Goal: Task Accomplishment & Management: Complete application form

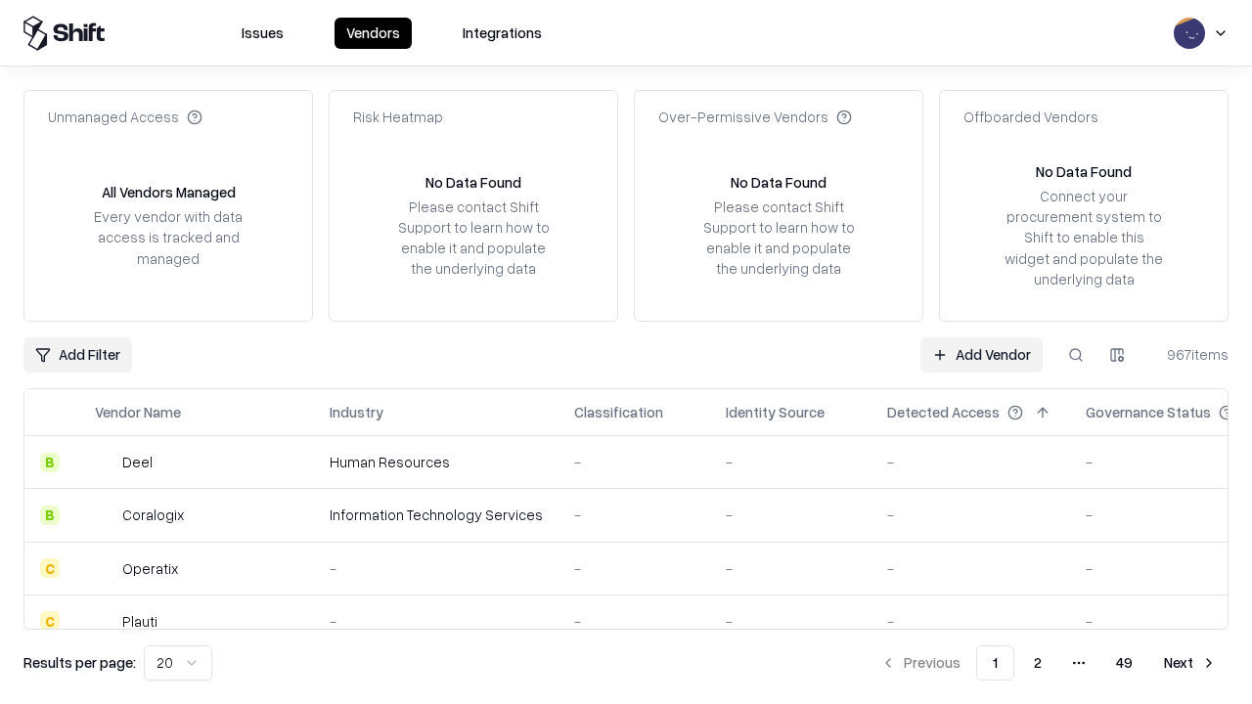
click at [981, 354] on link "Add Vendor" at bounding box center [982, 355] width 122 height 35
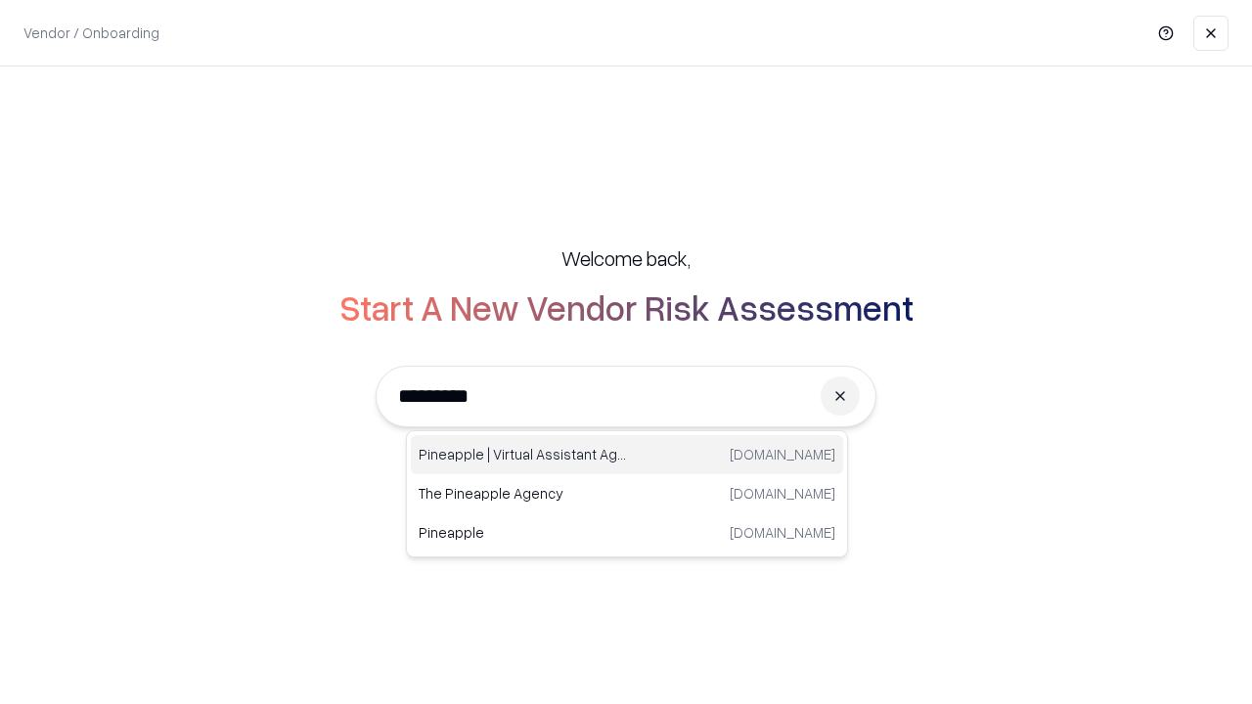
click at [627, 455] on div "Pineapple | Virtual Assistant Agency trypineapple.com" at bounding box center [627, 454] width 432 height 39
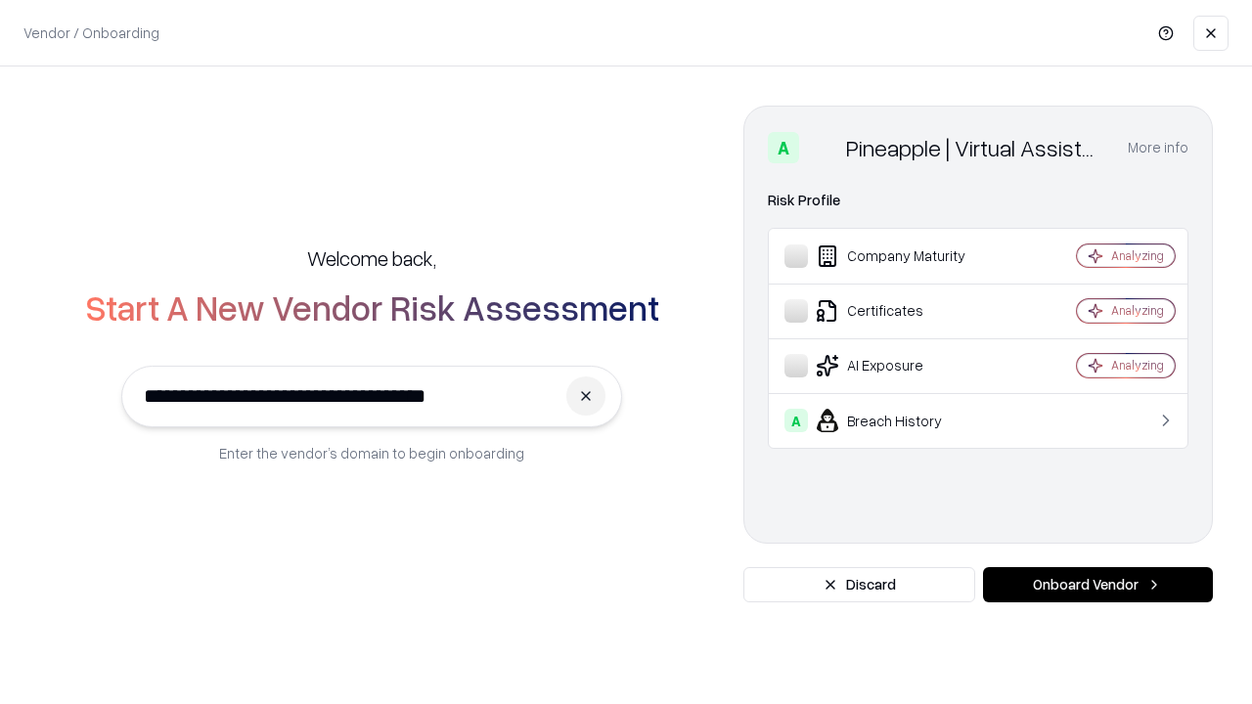
type input "**********"
click at [1098, 585] on button "Onboard Vendor" at bounding box center [1098, 584] width 230 height 35
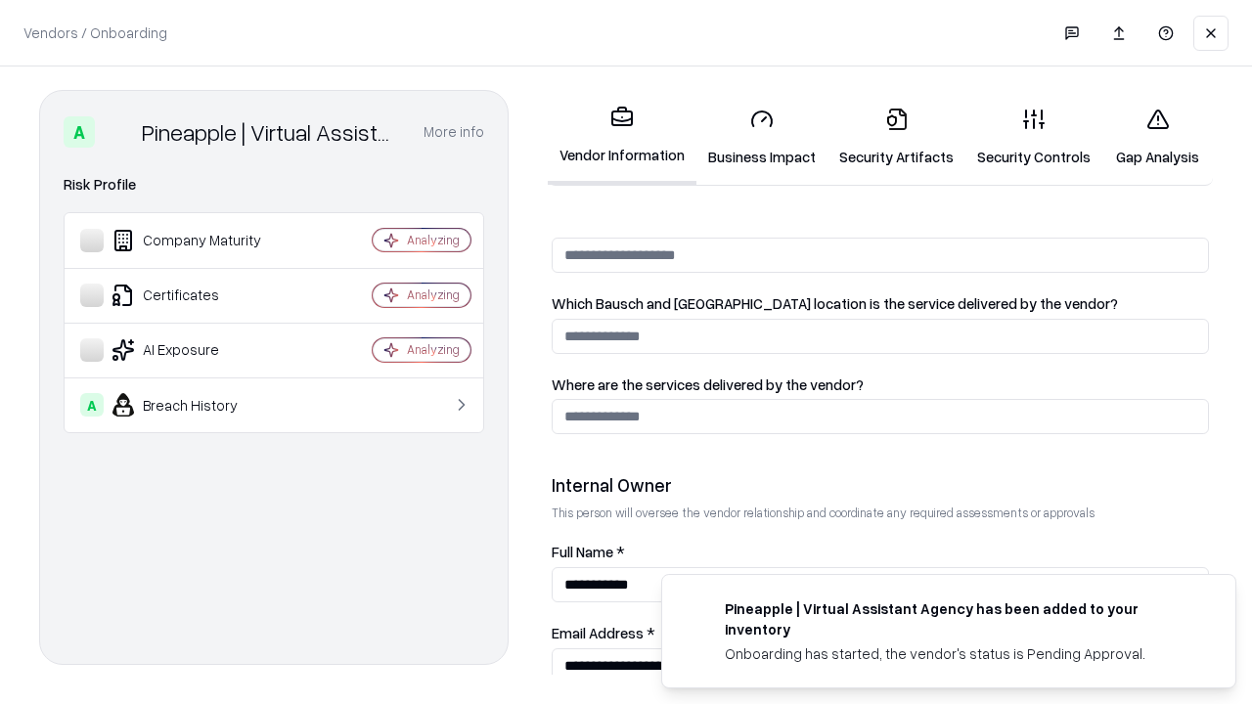
scroll to position [1014, 0]
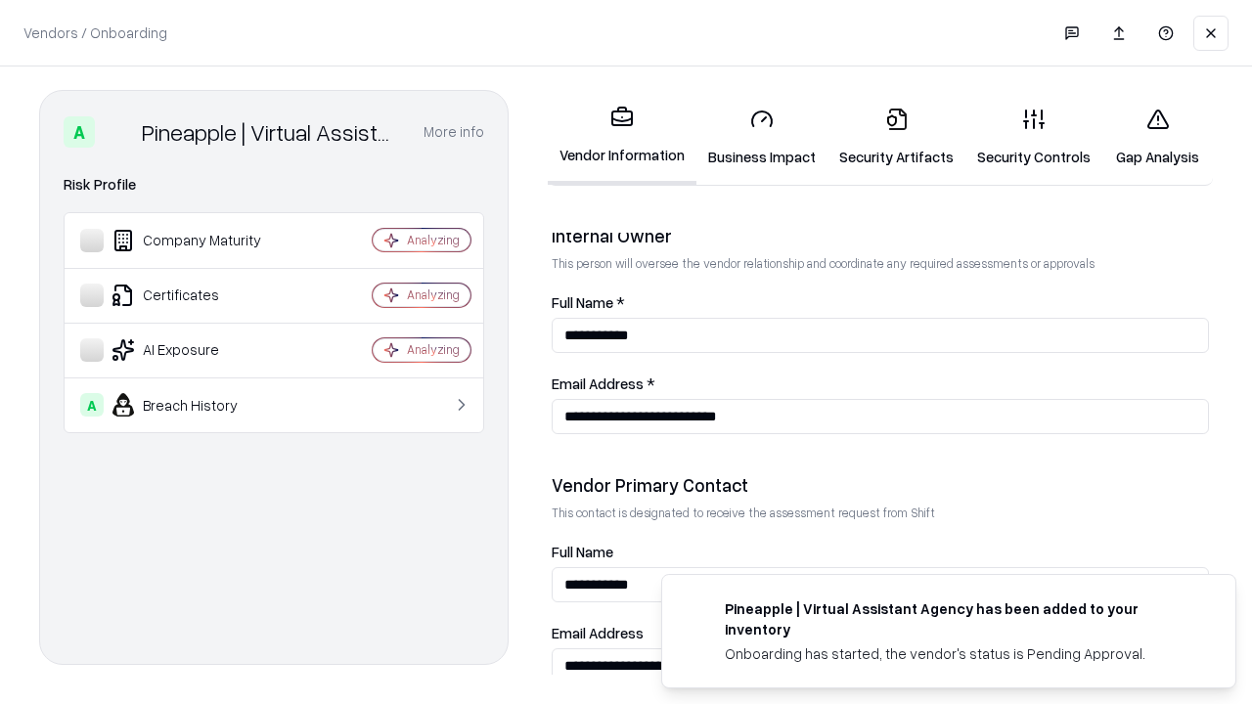
click at [762, 137] on link "Business Impact" at bounding box center [762, 137] width 131 height 91
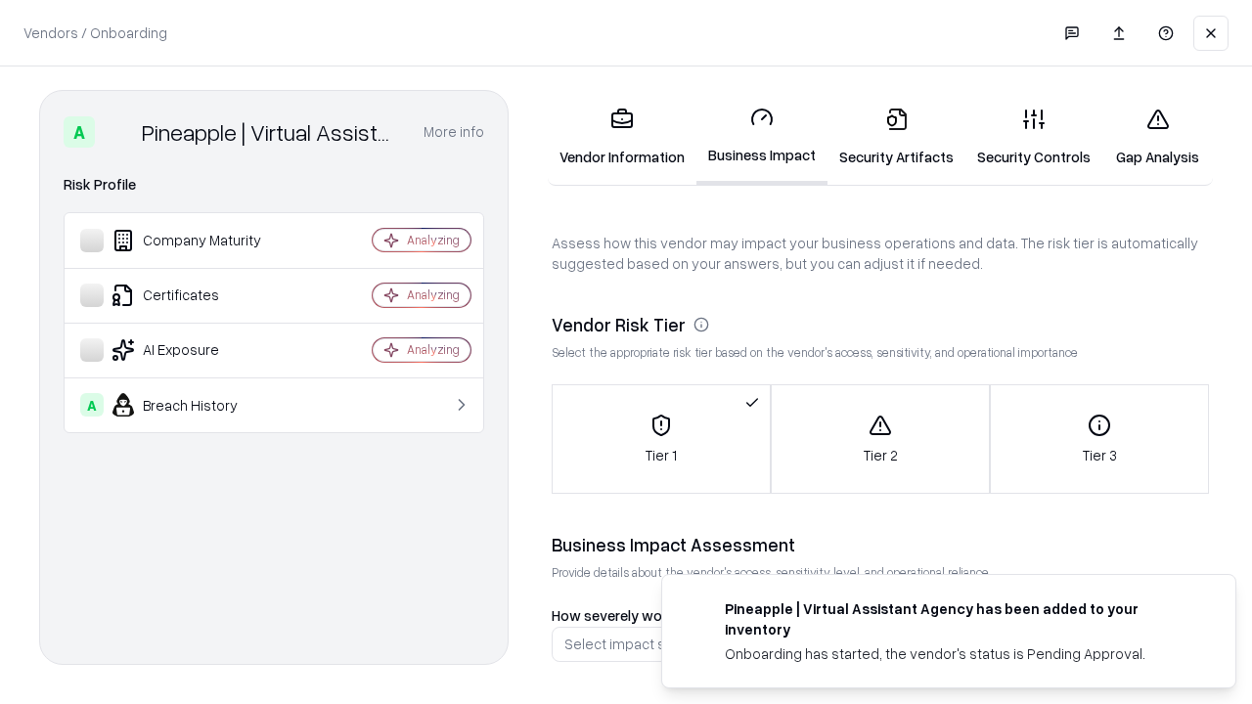
click at [896, 137] on link "Security Artifacts" at bounding box center [897, 137] width 138 height 91
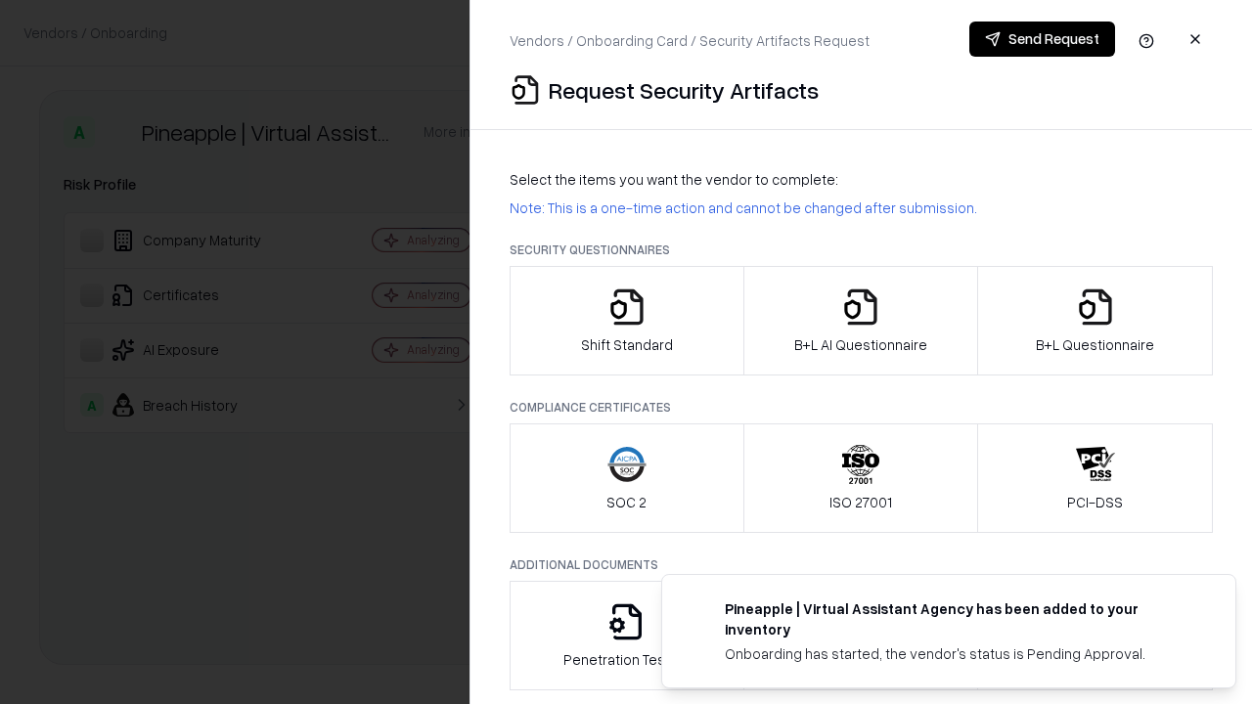
click at [626, 321] on icon "button" at bounding box center [627, 307] width 39 height 39
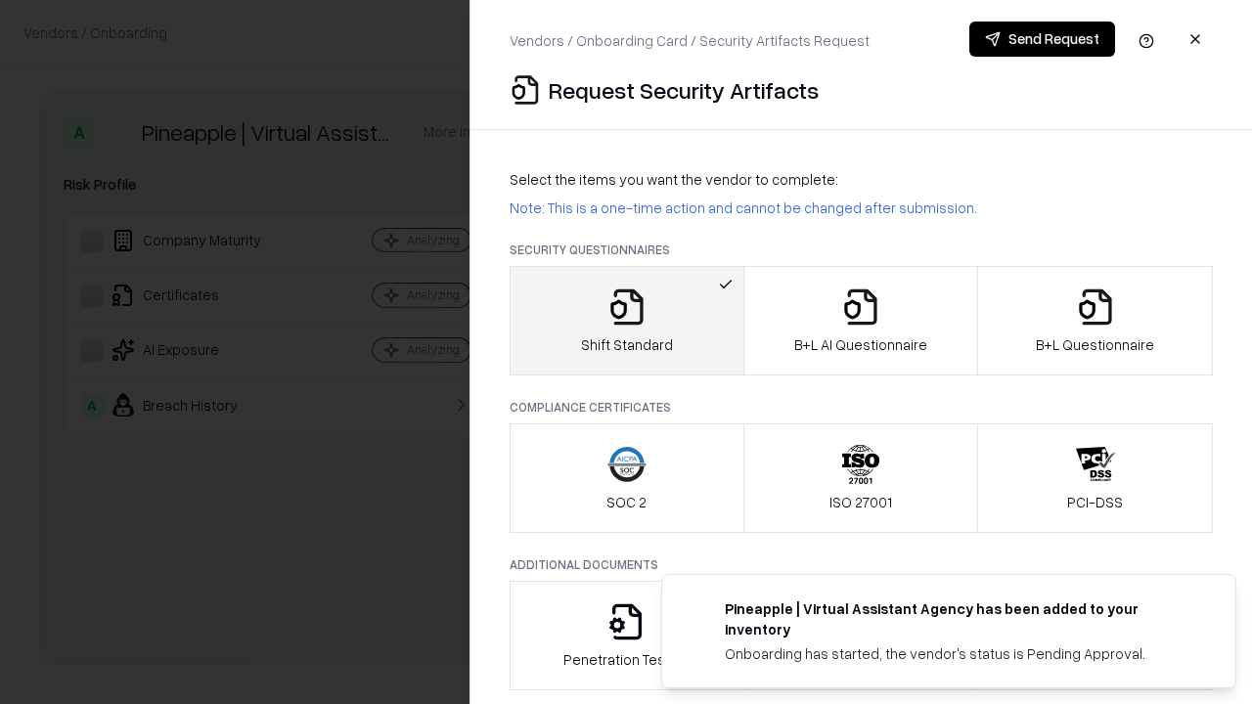
click at [1042, 39] on button "Send Request" at bounding box center [1043, 39] width 146 height 35
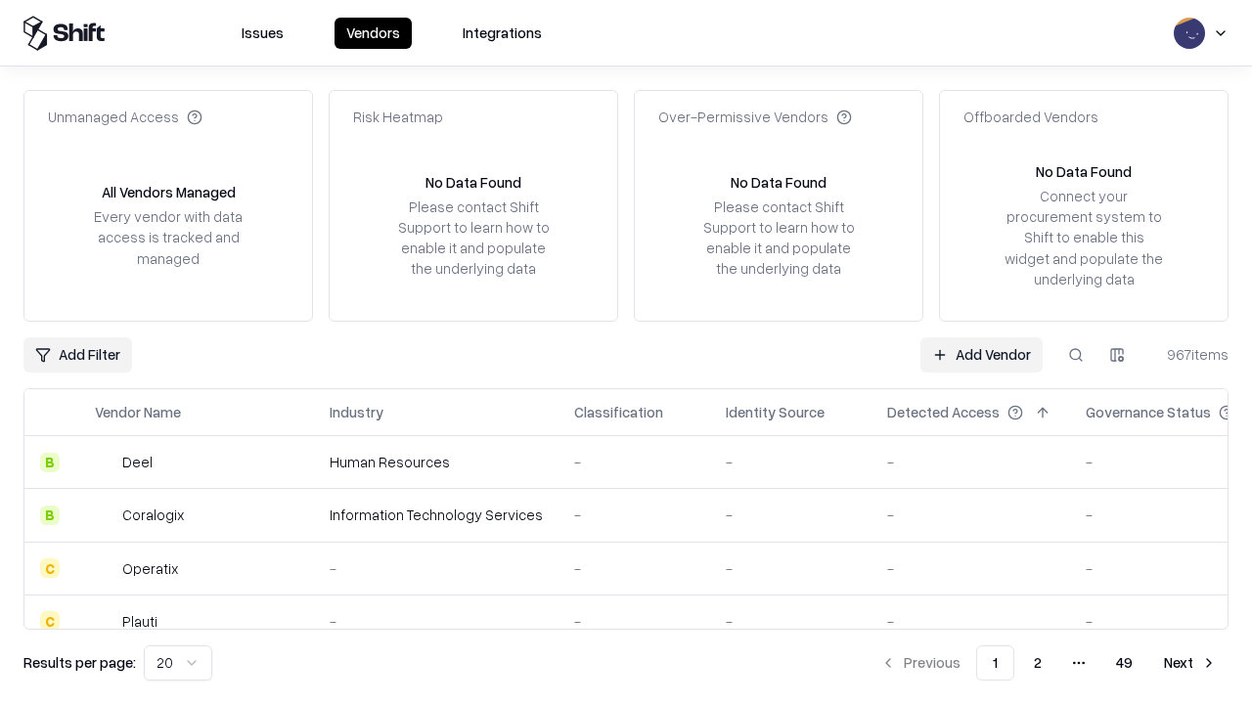
click at [1076, 354] on button at bounding box center [1076, 355] width 35 height 35
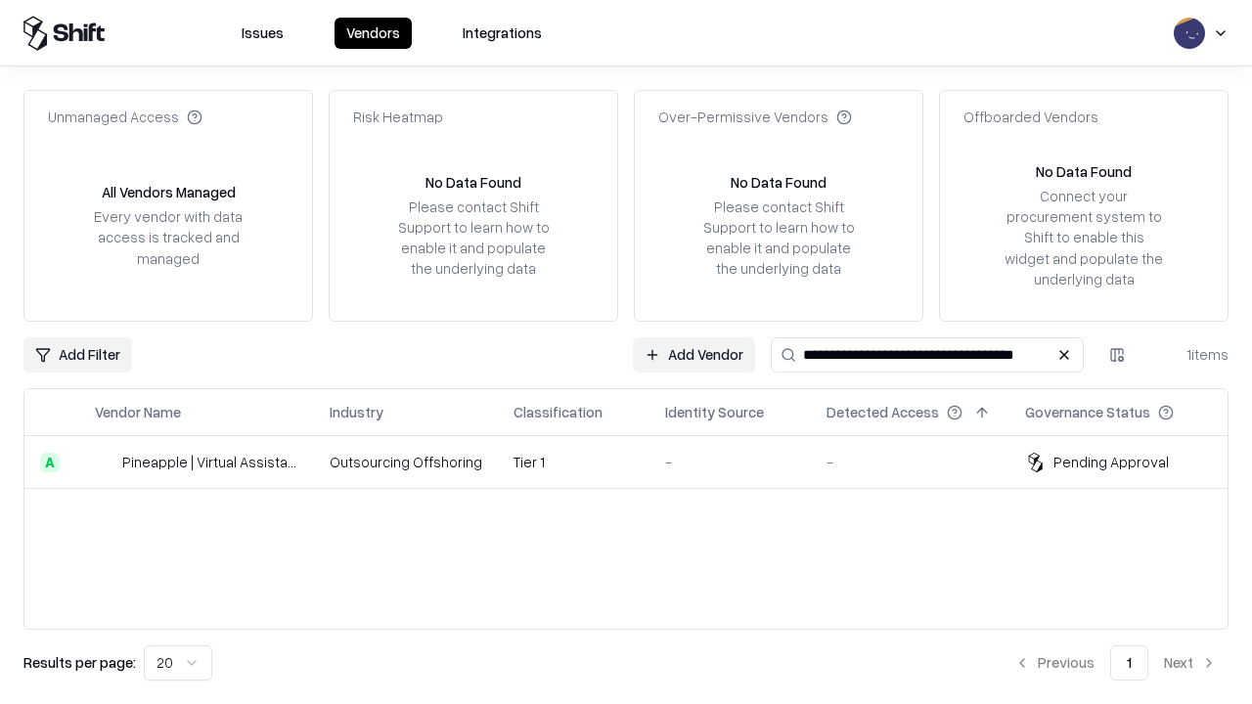
type input "**********"
click at [638, 462] on td "Tier 1" at bounding box center [574, 462] width 152 height 53
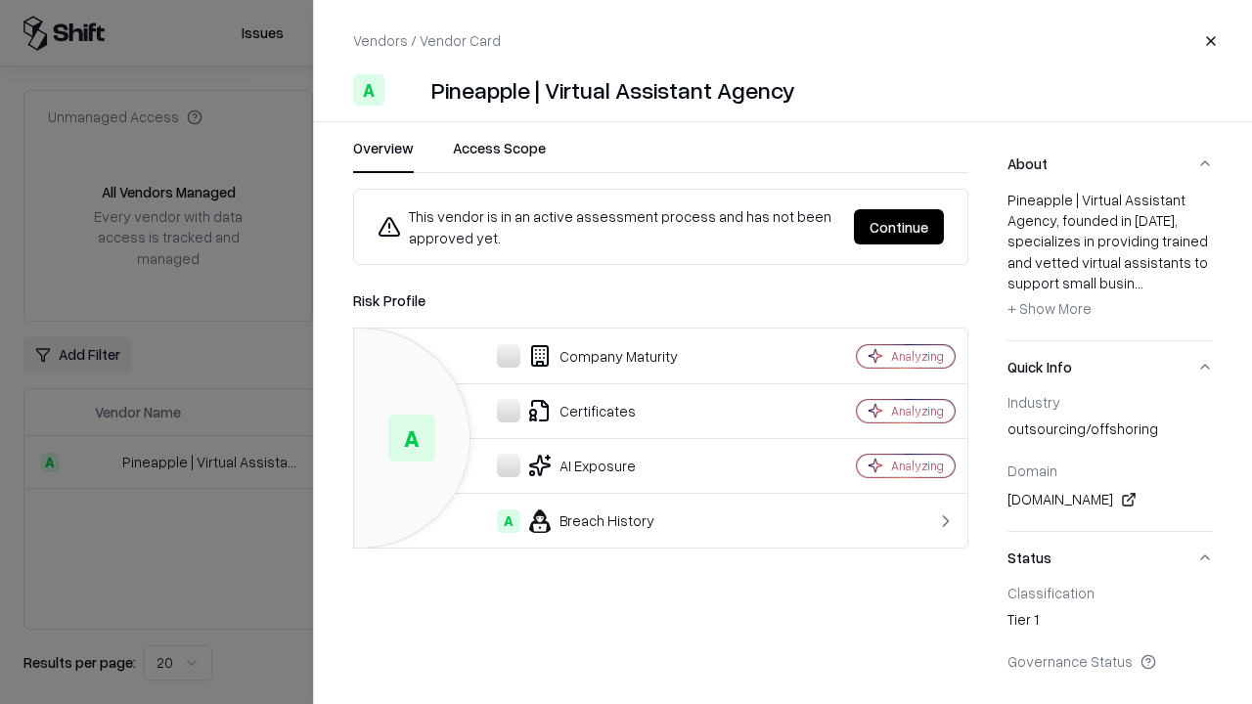
click at [899, 227] on button "Continue" at bounding box center [899, 226] width 90 height 35
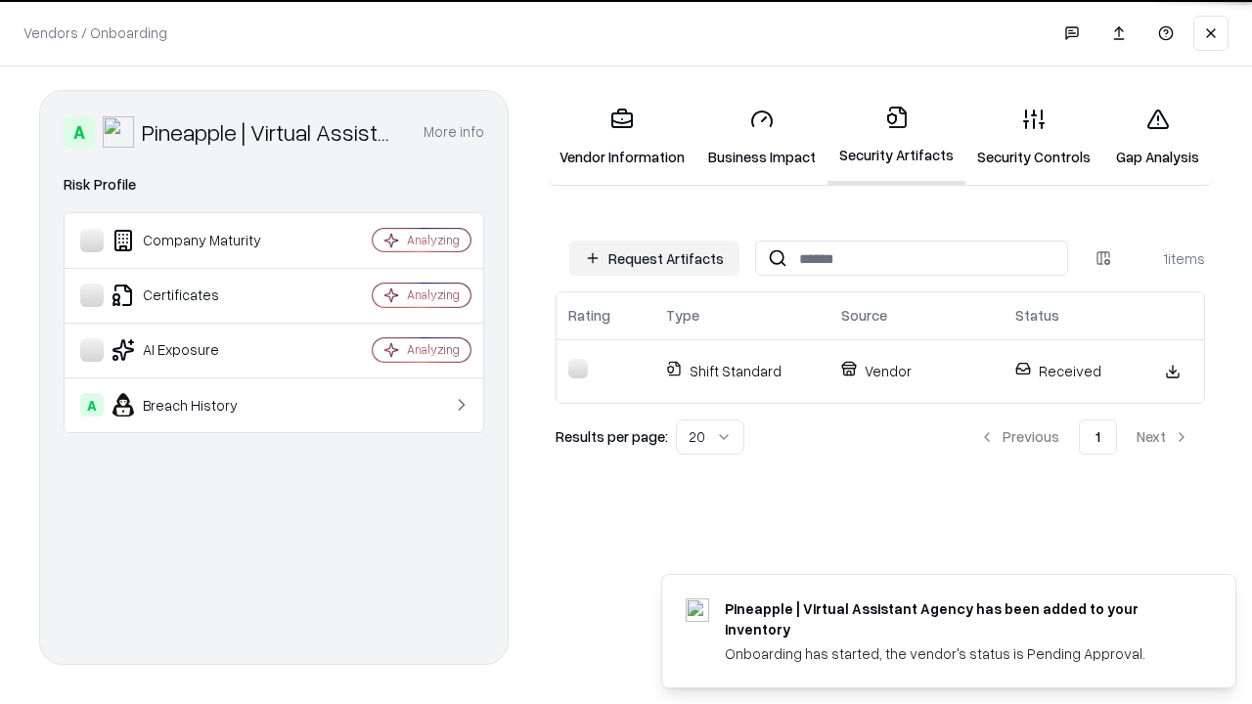
click at [1157, 137] on link "Gap Analysis" at bounding box center [1158, 137] width 111 height 91
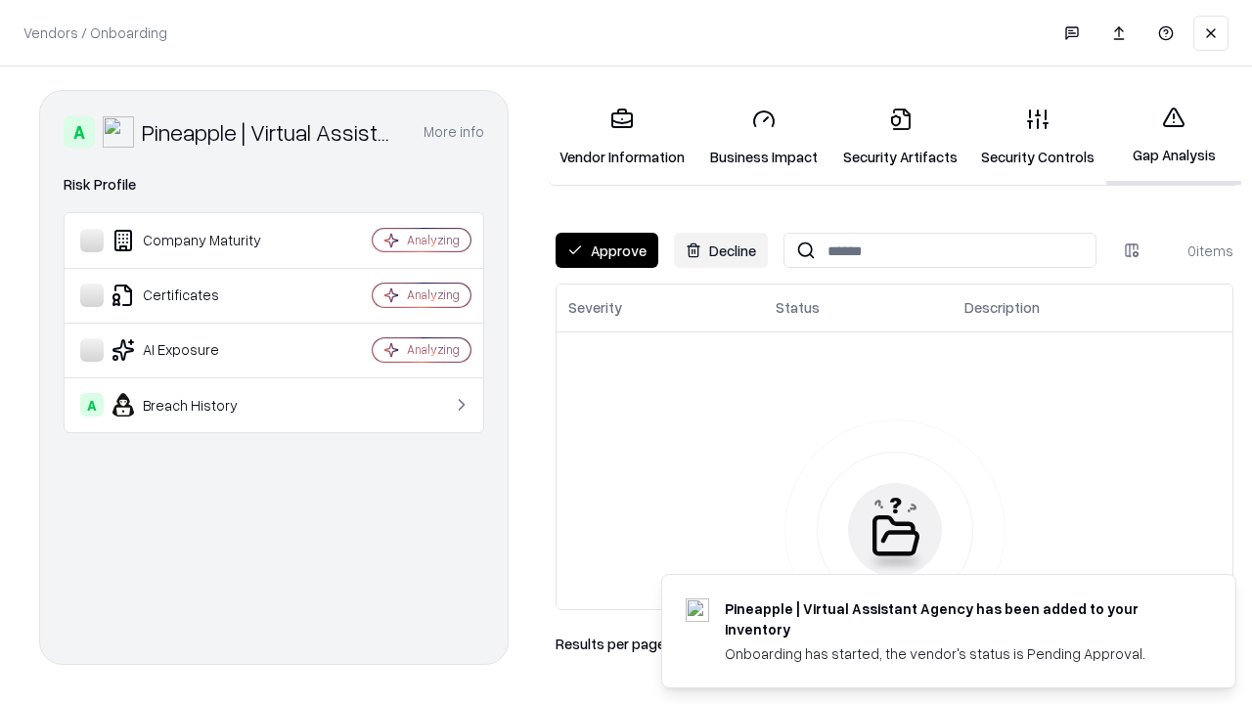
click at [607, 250] on button "Approve" at bounding box center [607, 250] width 103 height 35
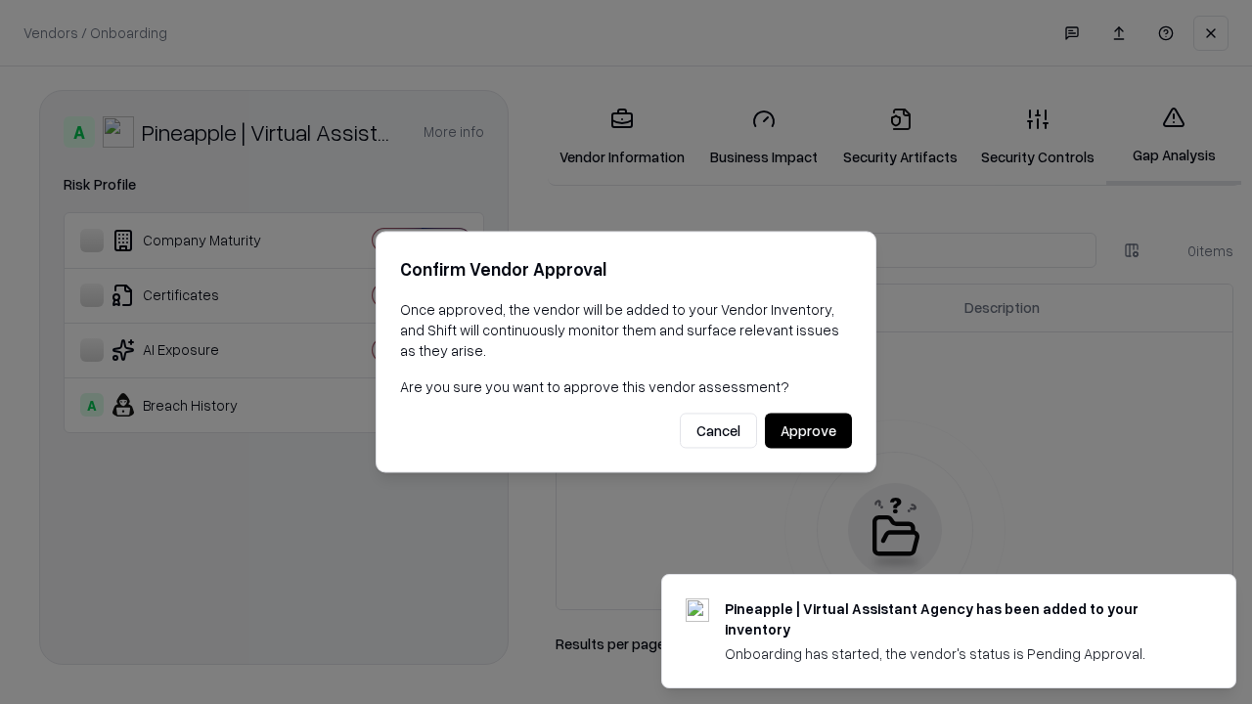
click at [808, 430] on button "Approve" at bounding box center [808, 431] width 87 height 35
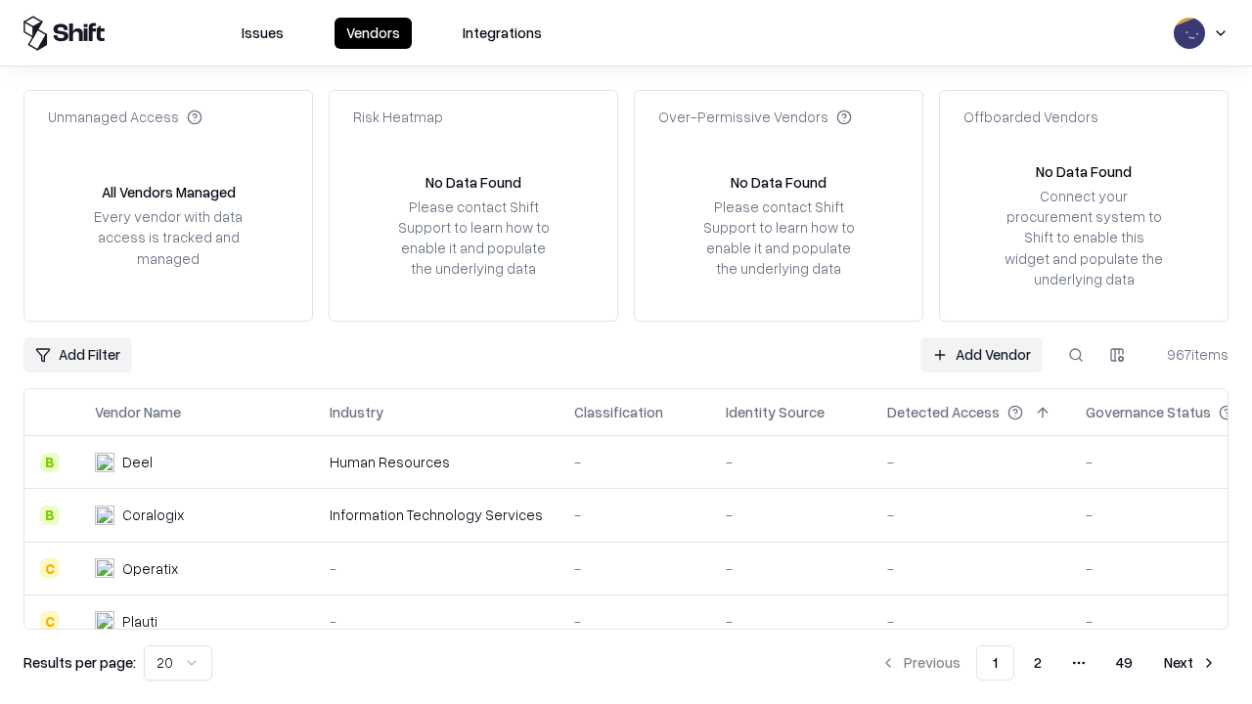
type input "**********"
click at [981, 354] on link "Add Vendor" at bounding box center [982, 355] width 122 height 35
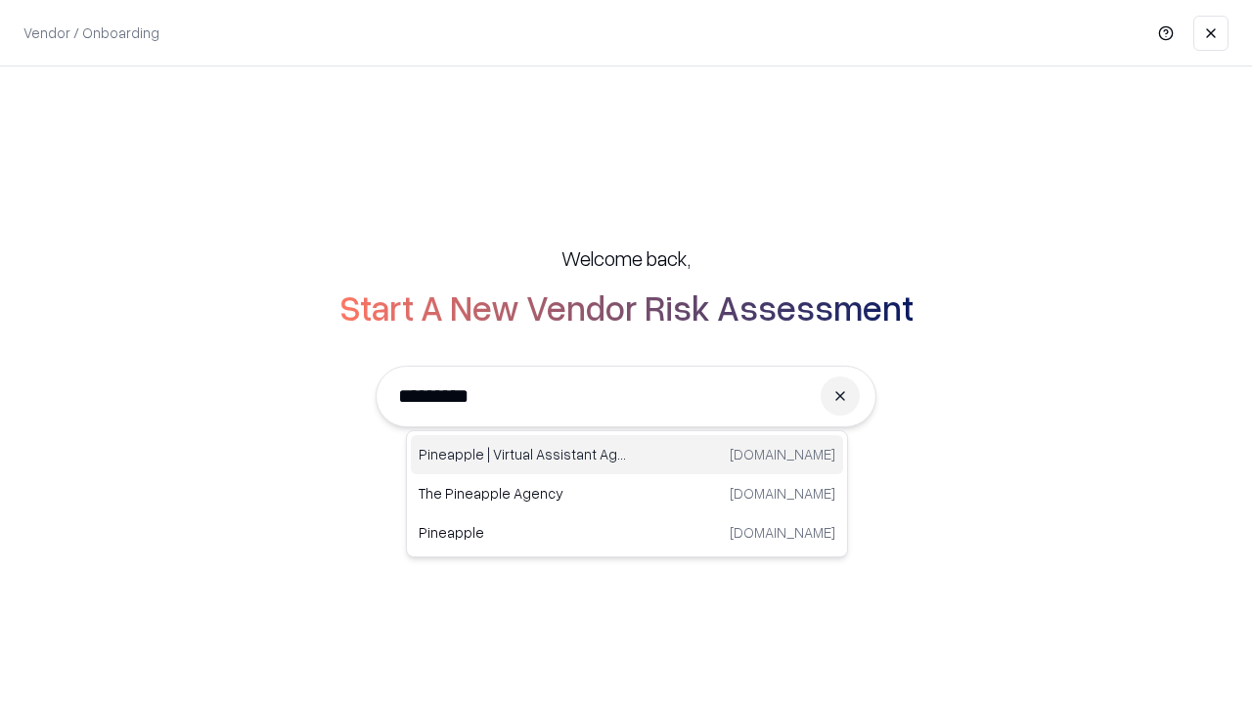
click at [627, 455] on div "Pineapple | Virtual Assistant Agency trypineapple.com" at bounding box center [627, 454] width 432 height 39
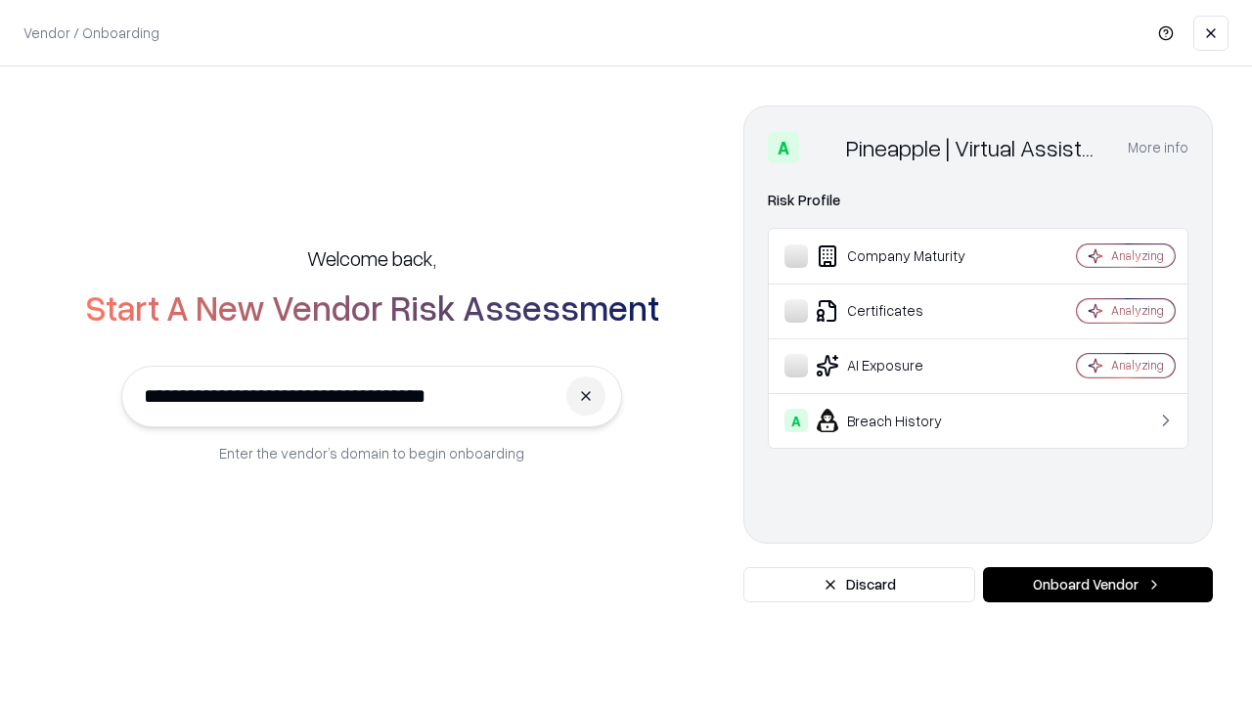
type input "**********"
click at [1098, 585] on button "Onboard Vendor" at bounding box center [1098, 584] width 230 height 35
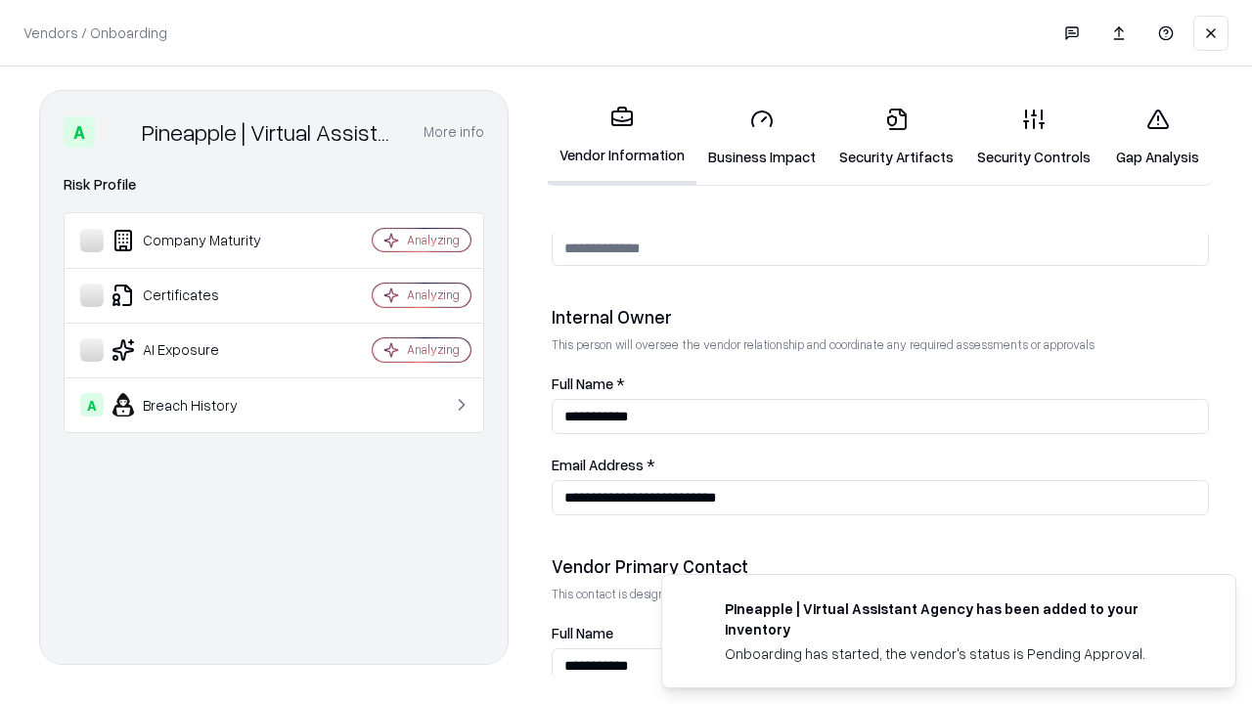
scroll to position [1014, 0]
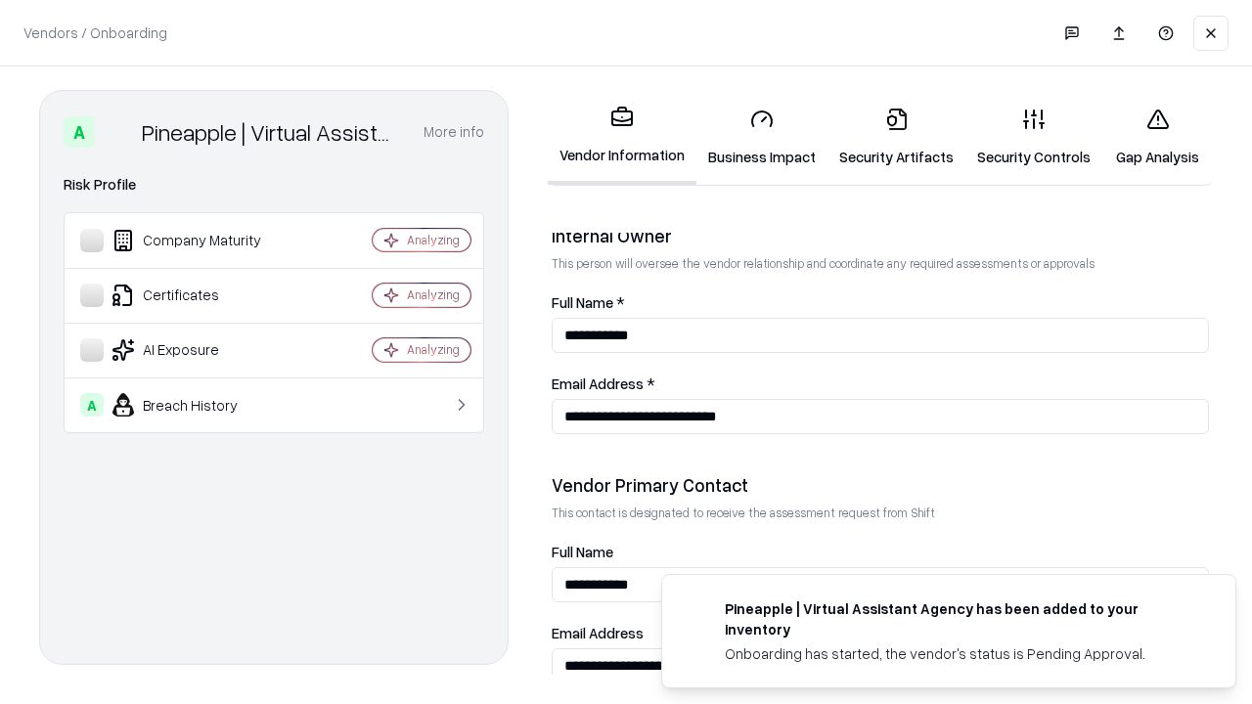
click at [1157, 137] on link "Gap Analysis" at bounding box center [1158, 137] width 111 height 91
